Goal: Information Seeking & Learning: Learn about a topic

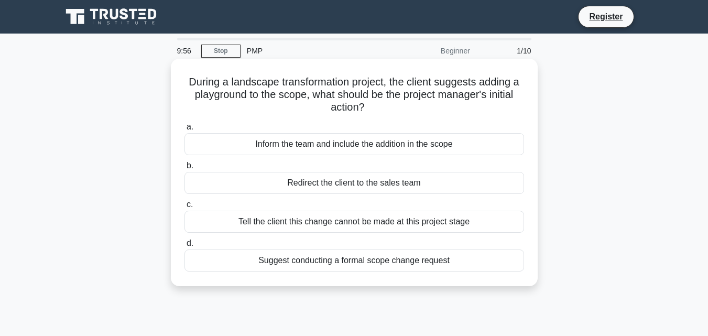
click at [357, 142] on div "Inform the team and include the addition in the scope" at bounding box center [354, 144] width 340 height 22
click at [184, 130] on input "a. Inform the team and include the addition in the scope" at bounding box center [184, 127] width 0 height 7
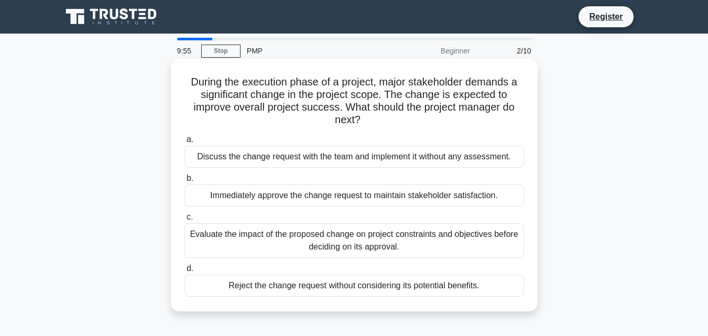
click at [347, 155] on div "Discuss the change request with the team and implement it without any assessmen…" at bounding box center [354, 157] width 340 height 22
click at [184, 143] on input "a. Discuss the change request with the team and implement it without any assess…" at bounding box center [184, 139] width 0 height 7
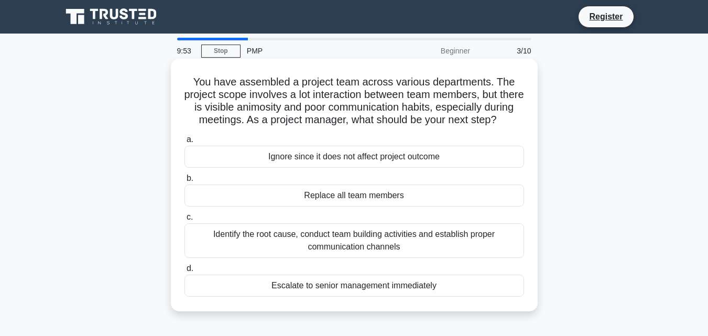
click at [330, 253] on div "Identify the root cause, conduct team building activities and establish proper …" at bounding box center [354, 240] width 340 height 35
click at [184, 221] on input "c. Identify the root cause, conduct team building activities and establish prop…" at bounding box center [184, 217] width 0 height 7
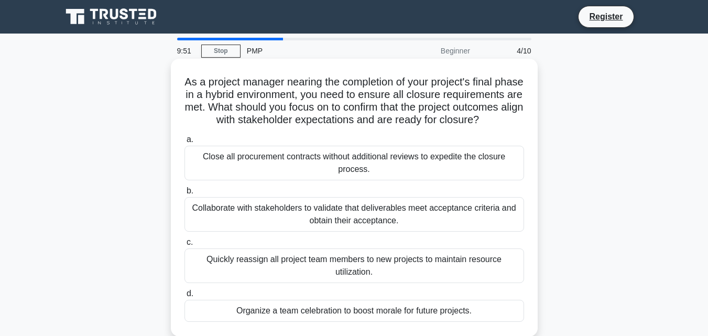
click at [330, 322] on div "Organize a team celebration to boost morale for future projects." at bounding box center [354, 311] width 340 height 22
click at [184, 297] on input "d. Organize a team celebration to boost morale for future projects." at bounding box center [184, 293] width 0 height 7
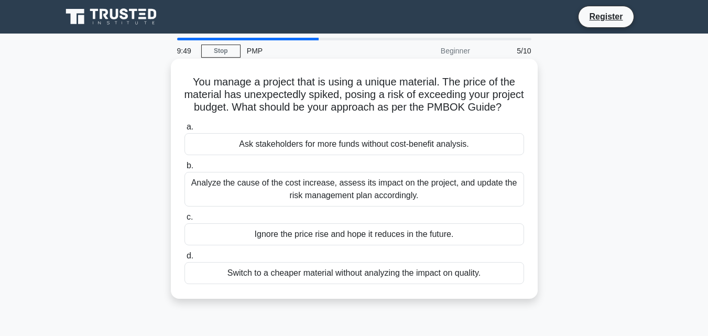
click at [349, 190] on div "Analyze the cause of the cost increase, assess its impact on the project, and u…" at bounding box center [354, 189] width 340 height 35
click at [184, 169] on input "b. Analyze the cause of the cost increase, assess its impact on the project, an…" at bounding box center [184, 165] width 0 height 7
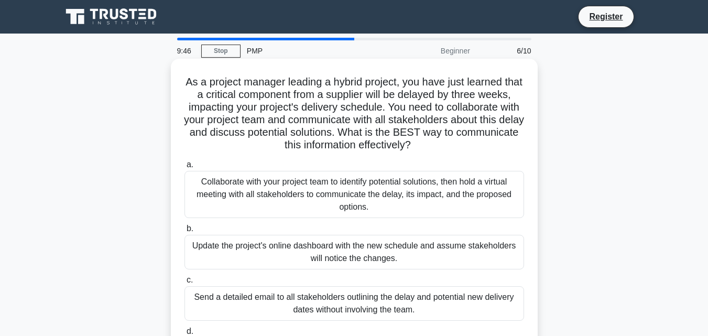
click at [362, 245] on div "Update the project's online dashboard with the new schedule and assume stakehol…" at bounding box center [354, 252] width 340 height 35
click at [184, 232] on input "b. Update the project's online dashboard with the new schedule and assume stake…" at bounding box center [184, 228] width 0 height 7
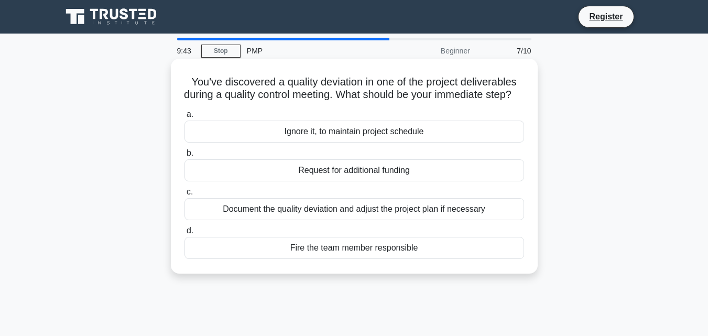
click at [364, 259] on div "Fire the team member responsible" at bounding box center [354, 248] width 340 height 22
click at [184, 234] on input "d. Fire the team member responsible" at bounding box center [184, 230] width 0 height 7
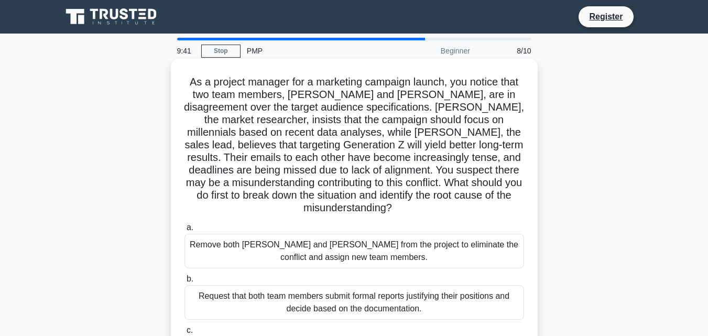
click at [366, 234] on div "Remove both Samantha and Carlos from the project to eliminate the conflict and …" at bounding box center [354, 251] width 340 height 35
click at [184, 231] on input "a. Remove both Samantha and Carlos from the project to eliminate the conflict a…" at bounding box center [184, 227] width 0 height 7
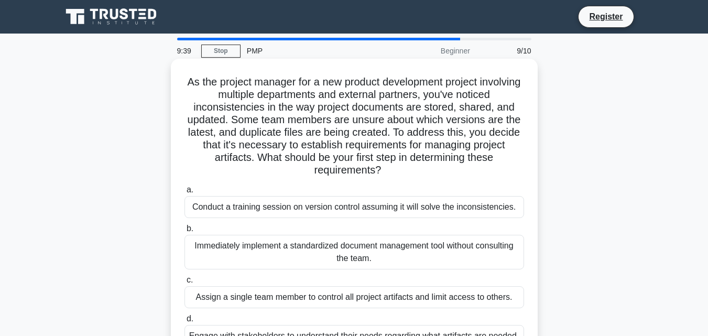
click at [353, 290] on div "Assign a single team member to control all project artifacts and limit access t…" at bounding box center [354, 297] width 340 height 22
click at [184, 284] on input "c. Assign a single team member to control all project artifacts and limit acces…" at bounding box center [184, 280] width 0 height 7
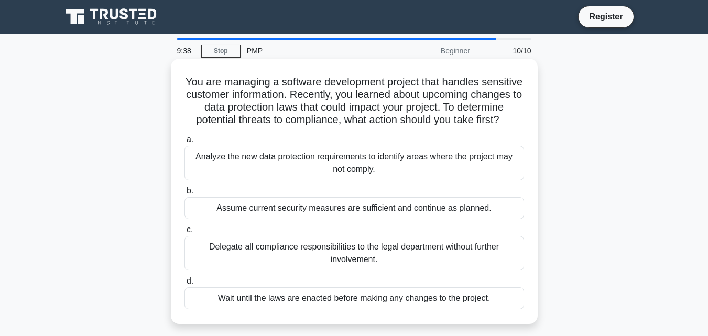
click at [382, 219] on div "Assume current security measures are sufficient and continue as planned." at bounding box center [354, 208] width 340 height 22
click at [184, 194] on input "b. Assume current security measures are sufficient and continue as planned." at bounding box center [184, 191] width 0 height 7
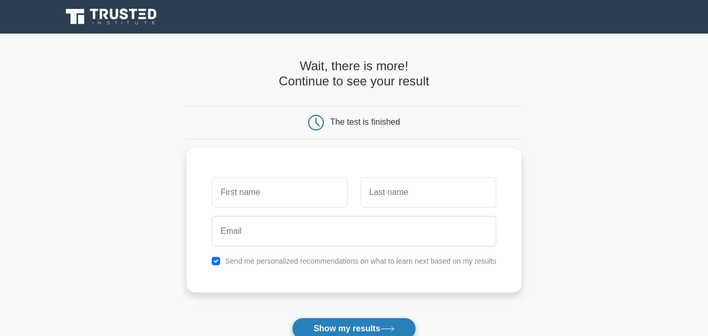
click at [322, 322] on button "Show my results" at bounding box center [354, 329] width 124 height 22
